Goal: Information Seeking & Learning: Learn about a topic

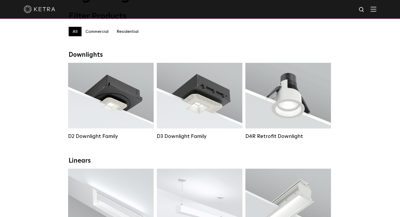
scroll to position [53, 0]
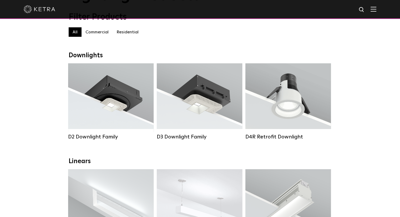
drag, startPoint x: 377, startPoint y: 91, endPoint x: 374, endPoint y: 91, distance: 2.9
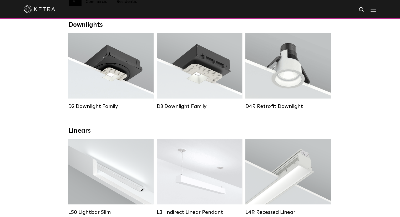
scroll to position [79, 0]
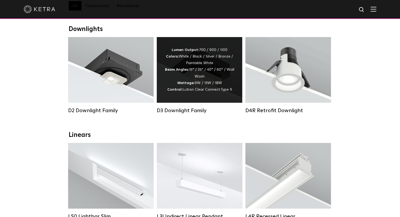
click at [206, 91] on span "Lutron Clear Connect Type X" at bounding box center [206, 90] width 49 height 4
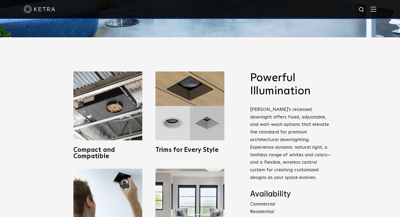
scroll to position [237, 0]
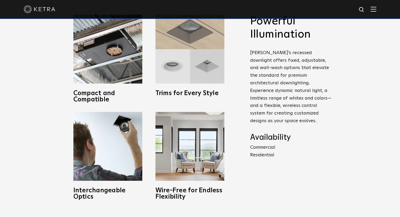
click at [191, 65] on img at bounding box center [189, 49] width 69 height 69
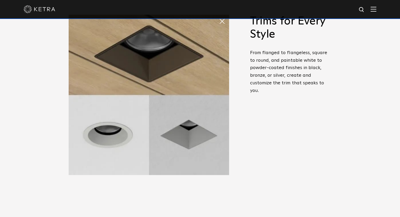
scroll to position [131, 0]
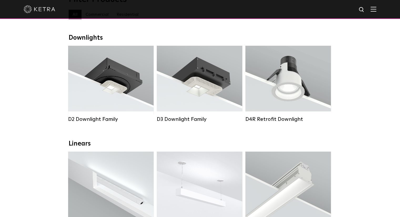
scroll to position [79, 0]
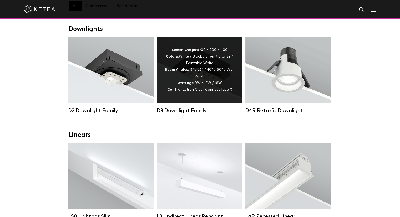
click at [191, 89] on div "Lumen Output: 700 / 900 / 1100 Colors: White / Black / Silver / Bronze / Painta…" at bounding box center [200, 70] width 70 height 46
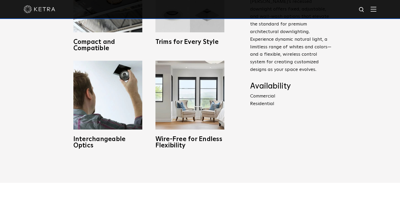
scroll to position [289, 0]
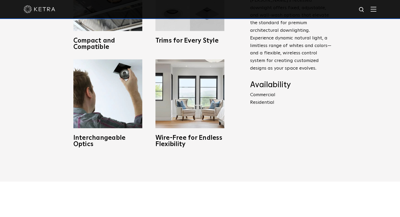
click at [260, 95] on p "Commercial Residential" at bounding box center [290, 98] width 81 height 15
click at [261, 91] on p "Commercial Residential" at bounding box center [290, 98] width 81 height 15
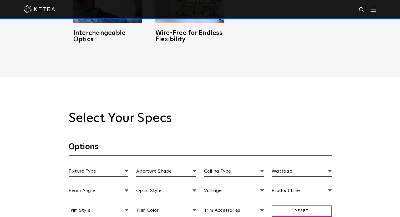
scroll to position [473, 0]
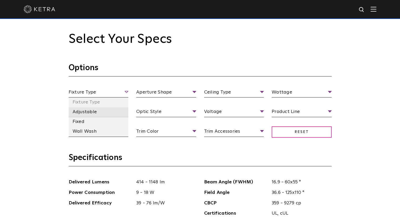
click at [88, 111] on li "Adjustable" at bounding box center [99, 112] width 60 height 10
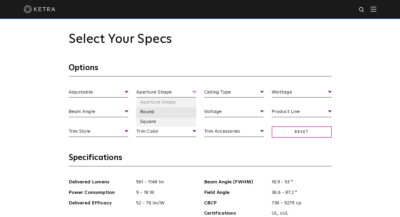
click at [143, 112] on li "Round" at bounding box center [166, 112] width 60 height 10
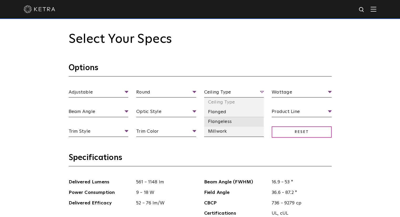
click at [219, 120] on li "Flangeless" at bounding box center [234, 122] width 60 height 10
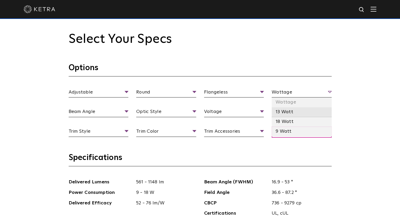
click at [286, 113] on li "13 Watt" at bounding box center [301, 112] width 60 height 10
click at [283, 124] on li "18 Watt" at bounding box center [301, 122] width 60 height 10
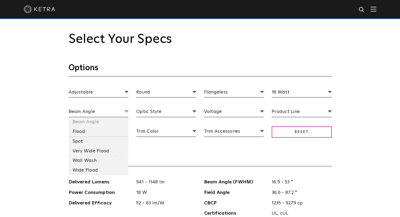
click at [126, 112] on span "Beam Angle" at bounding box center [99, 112] width 60 height 9
click at [103, 151] on li "Very Wide Flood" at bounding box center [99, 151] width 60 height 10
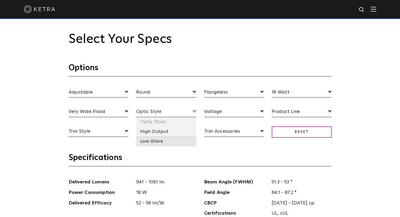
click at [176, 144] on li "Low Glare" at bounding box center [166, 142] width 60 height 10
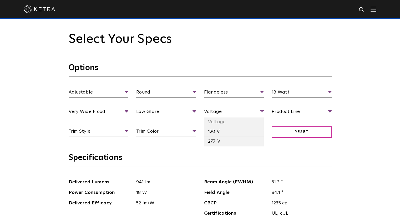
click at [262, 111] on span "Voltage" at bounding box center [234, 112] width 60 height 9
click at [222, 134] on li "120 V" at bounding box center [234, 132] width 60 height 10
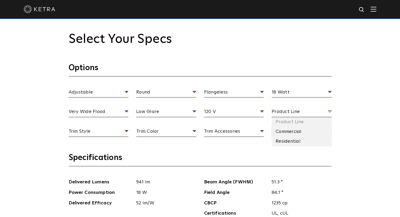
click at [324, 114] on span "Product Line" at bounding box center [301, 112] width 60 height 9
click at [295, 141] on li "Residential" at bounding box center [301, 142] width 60 height 10
click at [329, 111] on span "Residential" at bounding box center [301, 112] width 60 height 9
click at [308, 131] on li "Commercial" at bounding box center [301, 132] width 60 height 10
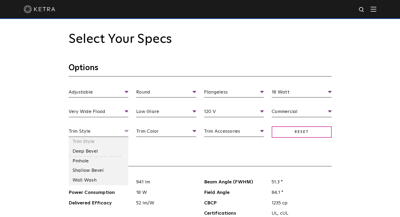
click at [114, 133] on span "Trim Style" at bounding box center [99, 132] width 60 height 9
click at [91, 152] on li "Deep Bevel" at bounding box center [99, 152] width 60 height 10
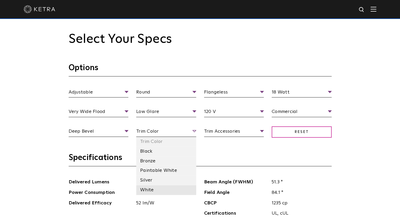
click at [167, 189] on li "White" at bounding box center [166, 190] width 60 height 10
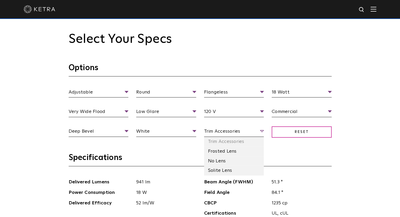
click at [250, 131] on span "Trim Accessories" at bounding box center [234, 132] width 60 height 9
click at [233, 173] on li "Solite Lens" at bounding box center [234, 171] width 60 height 10
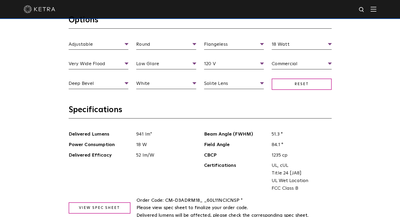
scroll to position [552, 0]
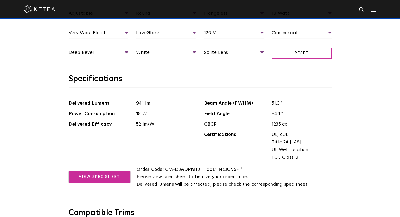
click at [109, 178] on link "View Spec Sheet" at bounding box center [100, 176] width 62 height 11
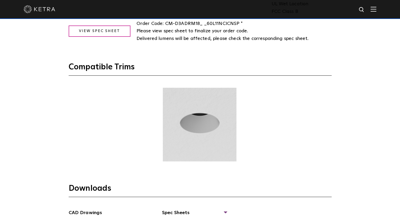
scroll to position [788, 0]
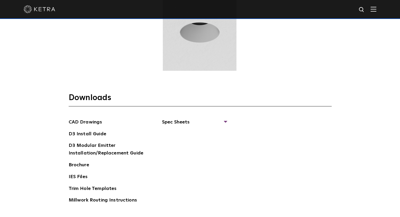
drag, startPoint x: 82, startPoint y: 177, endPoint x: 95, endPoint y: 177, distance: 12.6
click at [82, 177] on link "IES Files" at bounding box center [78, 177] width 19 height 8
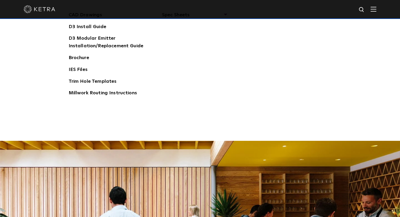
scroll to position [893, 0]
